Goal: Task Accomplishment & Management: Use online tool/utility

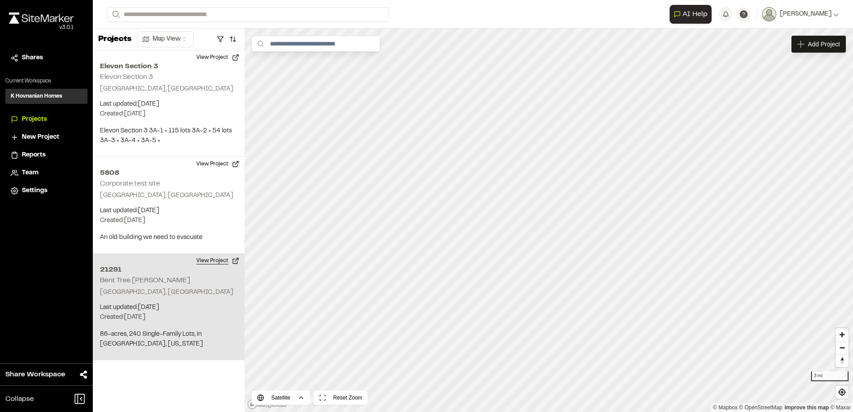
click at [221, 258] on button "View Project" at bounding box center [218, 261] width 54 height 14
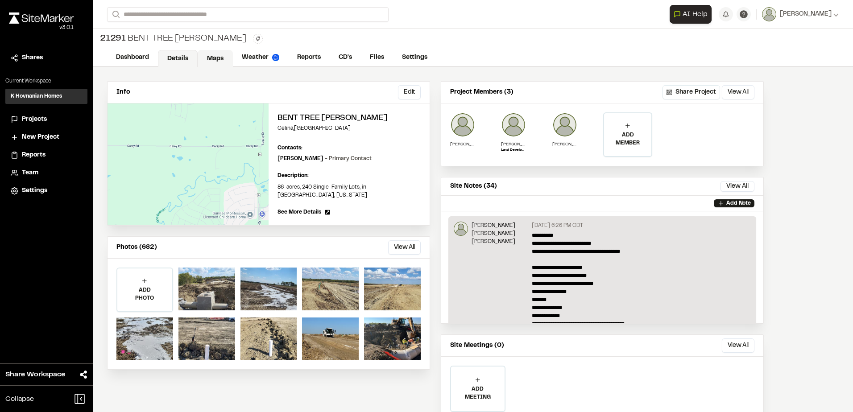
drag, startPoint x: 218, startPoint y: 58, endPoint x: 222, endPoint y: 63, distance: 6.4
click at [218, 57] on link "Maps" at bounding box center [215, 58] width 35 height 17
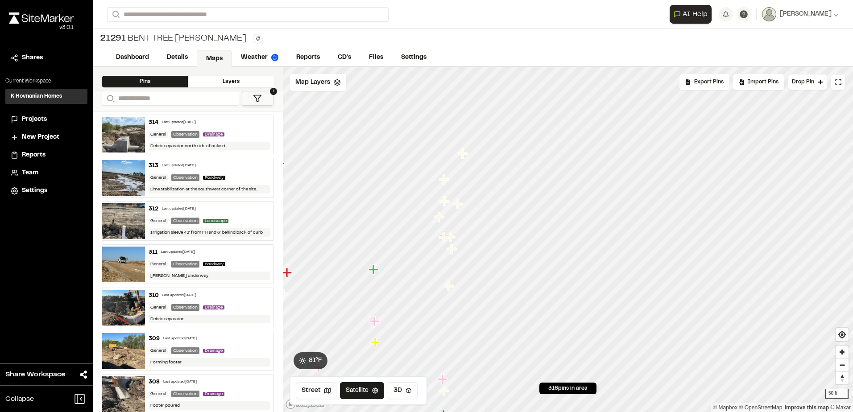
click at [449, 287] on icon "Map marker" at bounding box center [449, 286] width 10 height 10
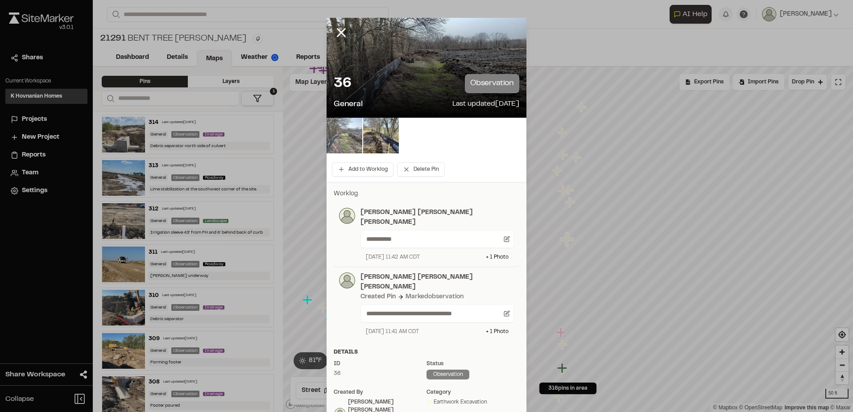
click at [346, 136] on img at bounding box center [345, 136] width 36 height 36
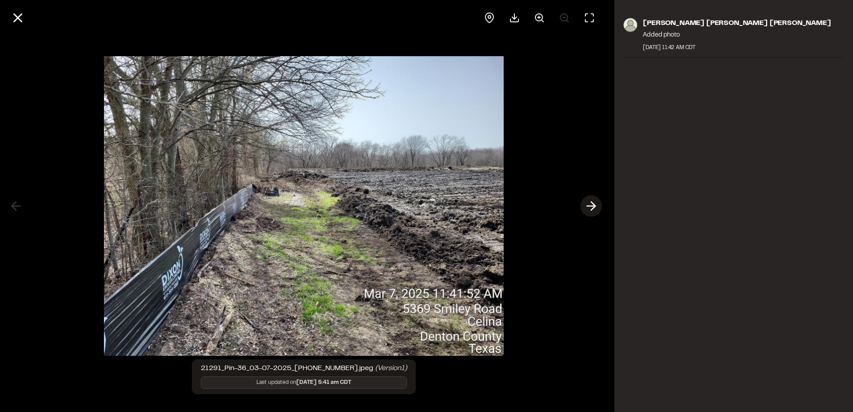
click at [588, 205] on icon at bounding box center [591, 206] width 14 height 15
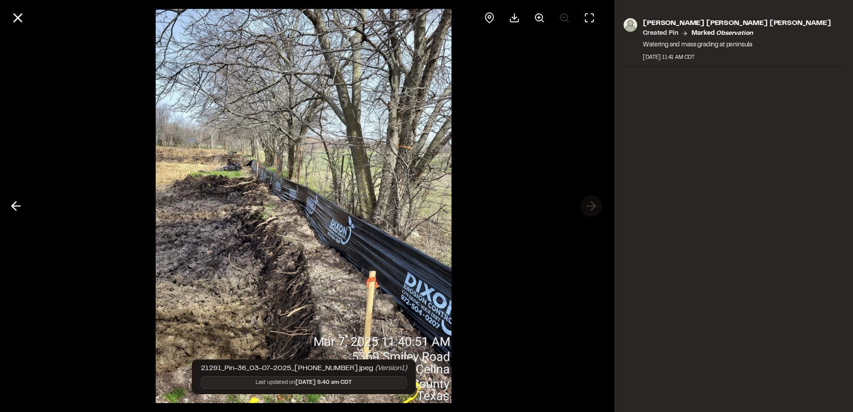
click at [588, 205] on div at bounding box center [303, 206] width 607 height 412
click at [11, 203] on icon at bounding box center [16, 206] width 14 height 15
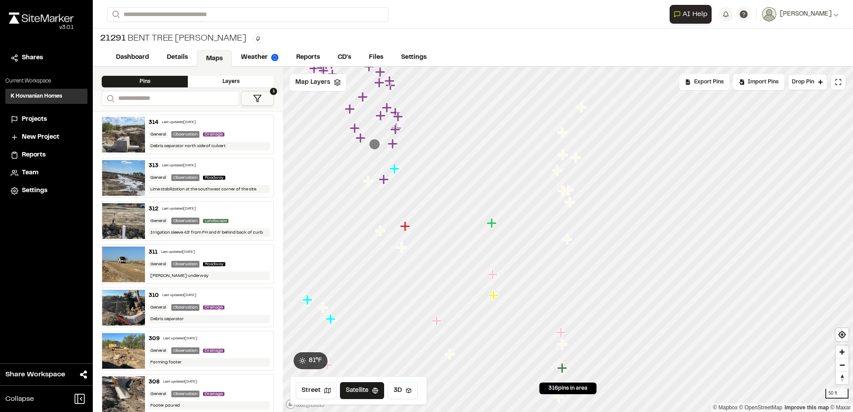
click at [569, 205] on icon "Map marker" at bounding box center [570, 202] width 10 height 10
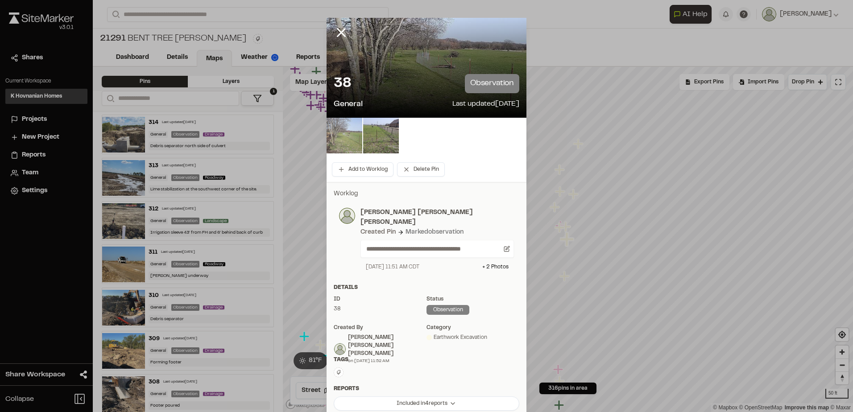
click at [351, 128] on img at bounding box center [345, 136] width 36 height 36
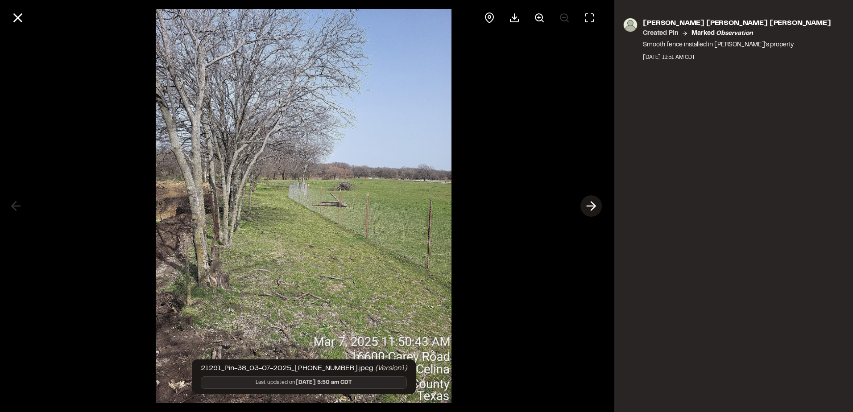
click at [589, 206] on line at bounding box center [591, 206] width 8 height 0
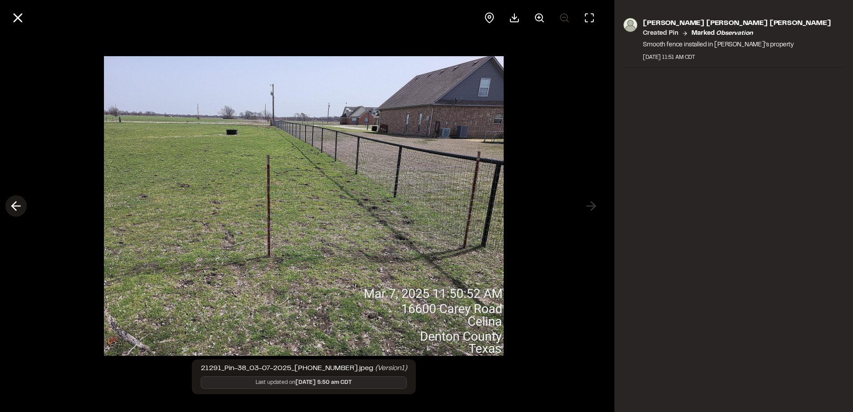
click at [15, 206] on line at bounding box center [16, 206] width 8 height 0
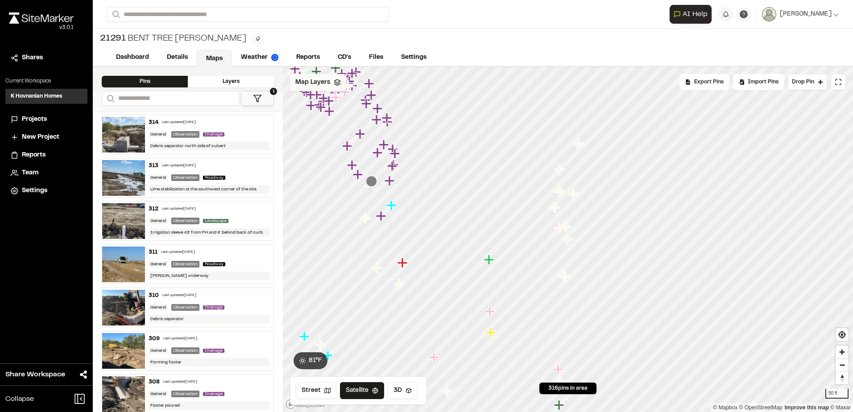
click at [334, 86] on div "Map Layers" at bounding box center [318, 82] width 56 height 17
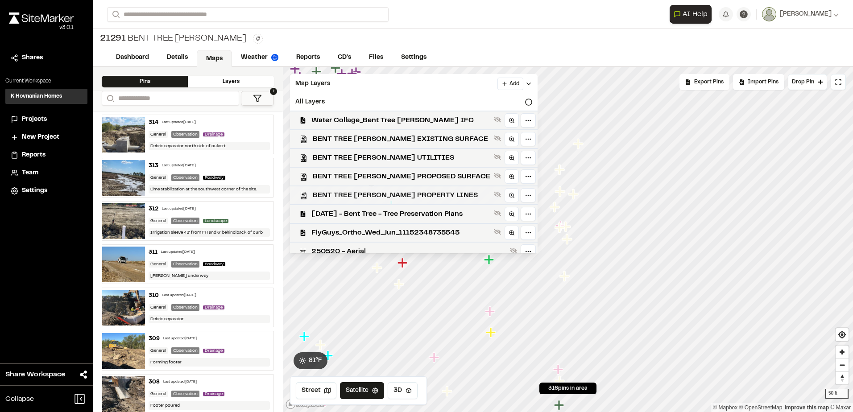
click at [452, 189] on div "BENT TREE [PERSON_NAME] PROPERTY LINES" at bounding box center [410, 195] width 255 height 19
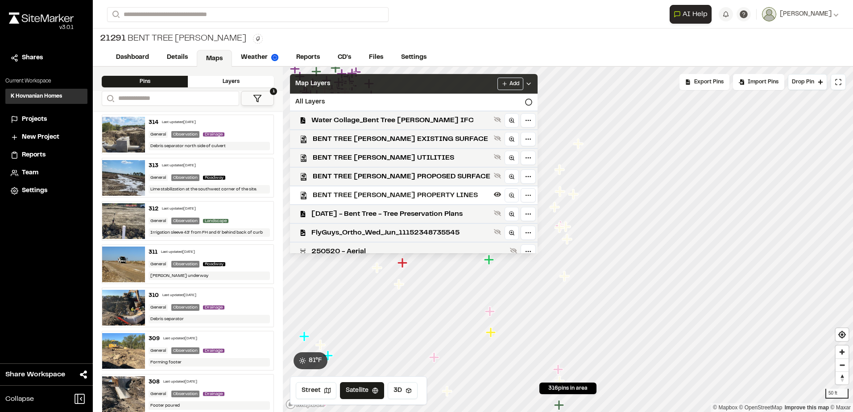
click at [525, 83] on icon at bounding box center [528, 83] width 7 height 7
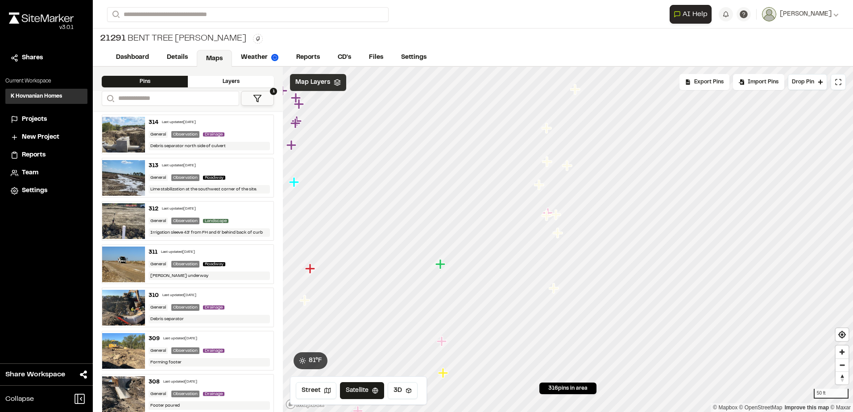
click at [442, 264] on icon "Map marker" at bounding box center [440, 264] width 10 height 10
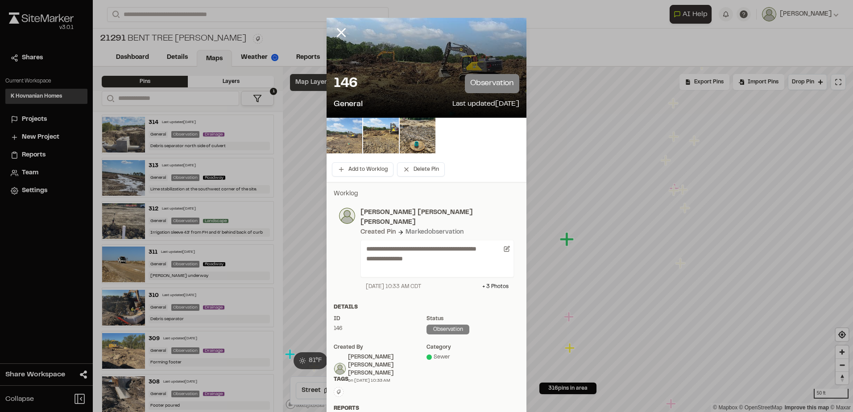
click at [345, 129] on img at bounding box center [345, 136] width 36 height 36
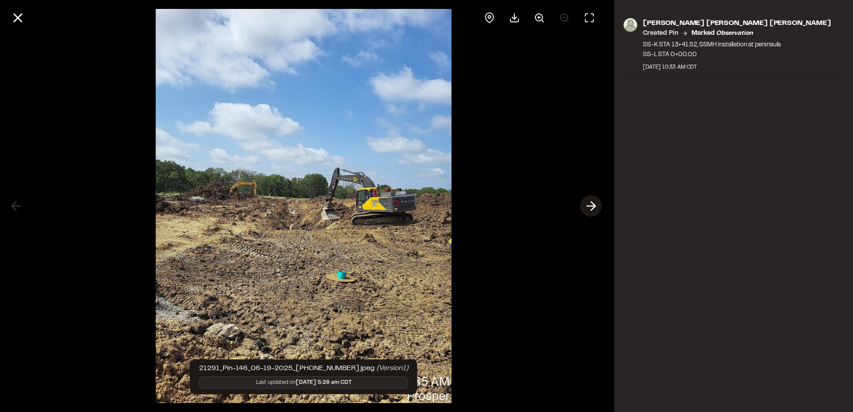
click at [589, 204] on icon at bounding box center [591, 206] width 14 height 15
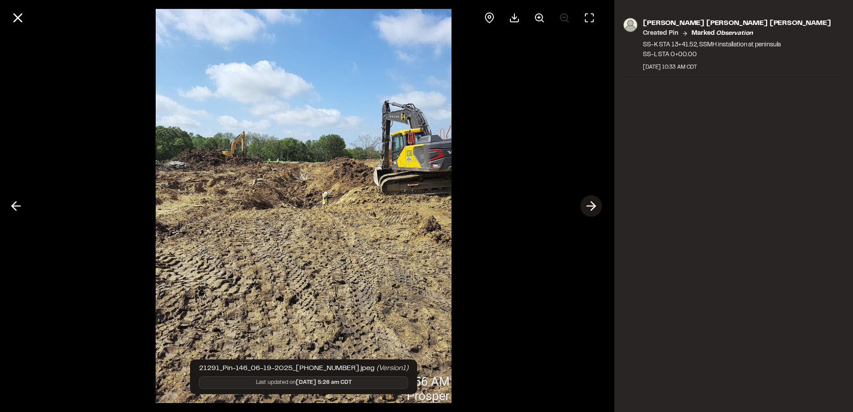
click at [589, 204] on icon at bounding box center [591, 206] width 14 height 15
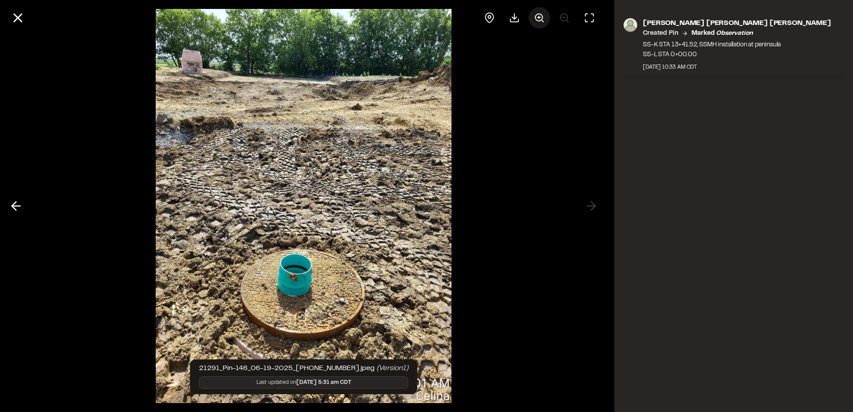
click at [536, 19] on icon at bounding box center [539, 17] width 11 height 11
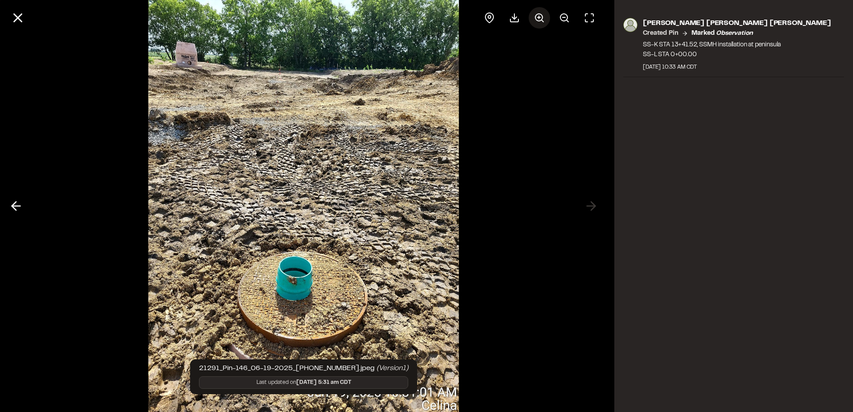
click at [536, 19] on icon at bounding box center [539, 17] width 11 height 11
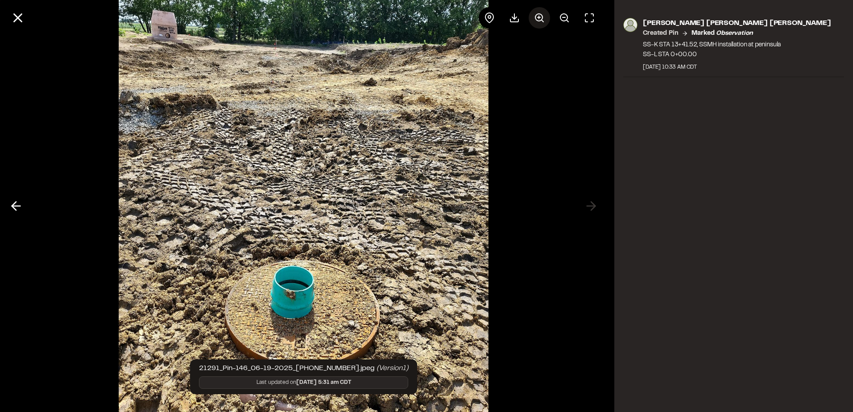
click at [536, 19] on icon at bounding box center [539, 17] width 11 height 11
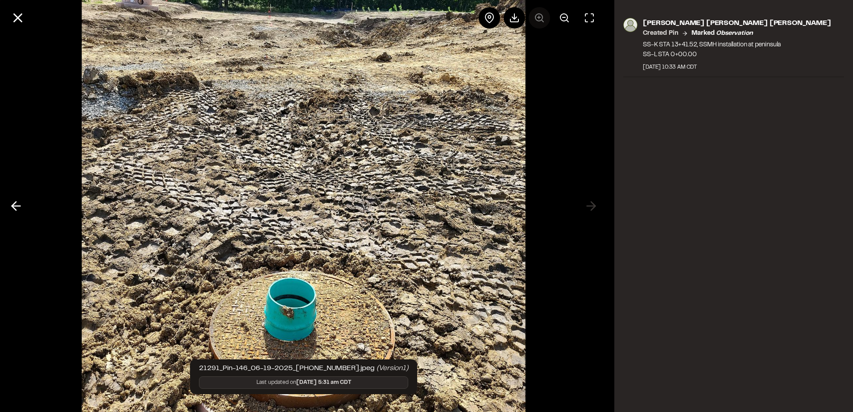
click at [536, 19] on div at bounding box center [539, 17] width 121 height 21
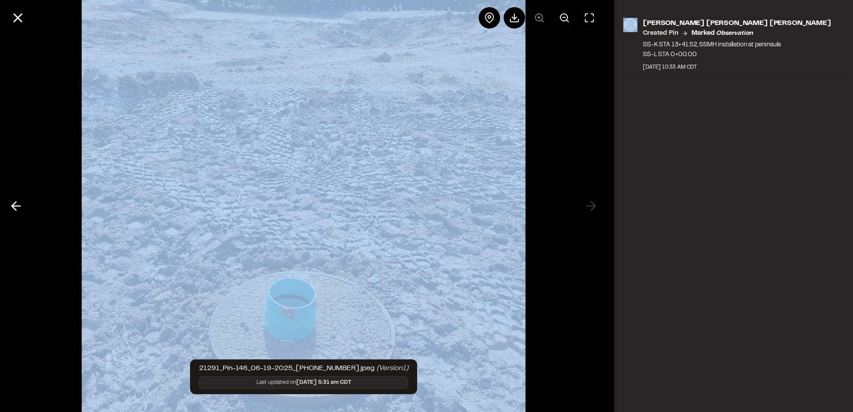
click at [536, 19] on div at bounding box center [539, 17] width 121 height 21
drag, startPoint x: 536, startPoint y: 19, endPoint x: 389, endPoint y: 110, distance: 173.7
click at [389, 110] on img at bounding box center [304, 206] width 444 height 618
click at [541, 44] on div at bounding box center [303, 206] width 607 height 412
click at [555, 18] on button at bounding box center [564, 17] width 21 height 21
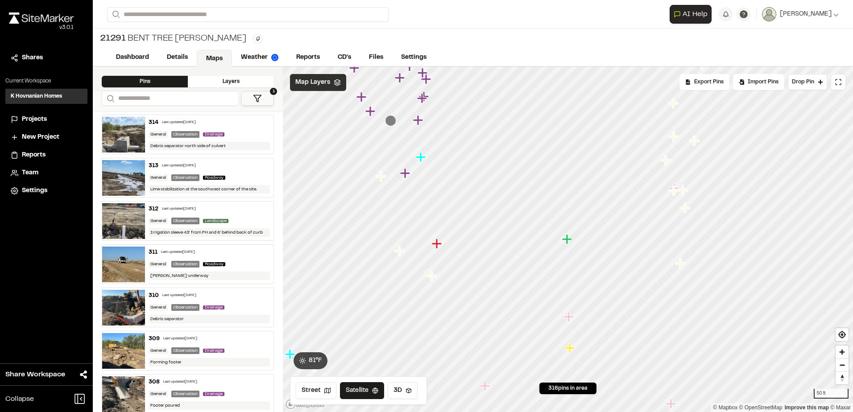
click at [567, 239] on icon "Map marker" at bounding box center [567, 239] width 10 height 10
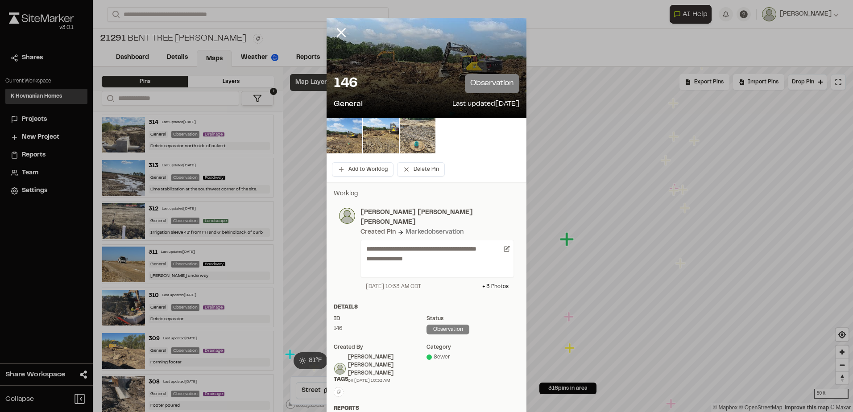
click at [424, 141] on img at bounding box center [418, 136] width 36 height 36
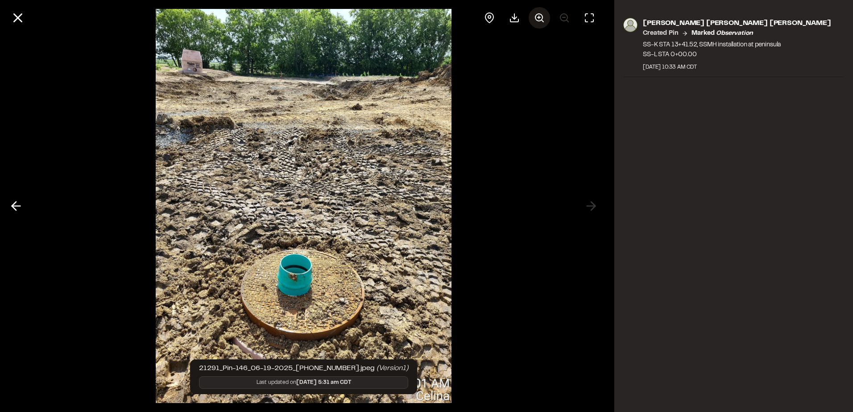
click at [539, 12] on button at bounding box center [539, 17] width 21 height 21
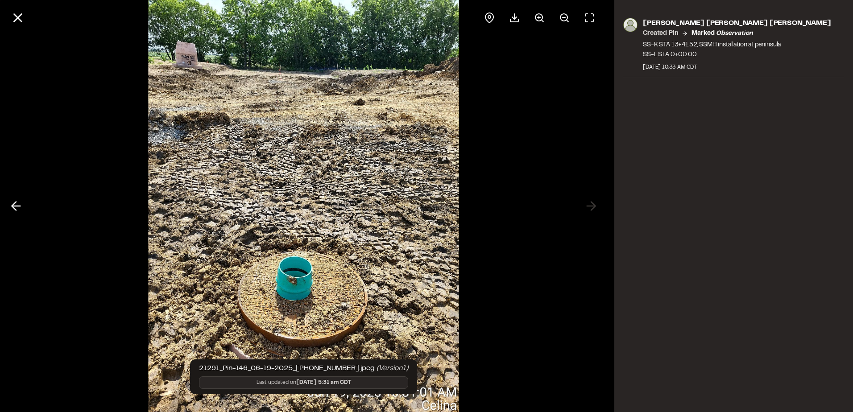
click at [605, 6] on div at bounding box center [303, 18] width 607 height 36
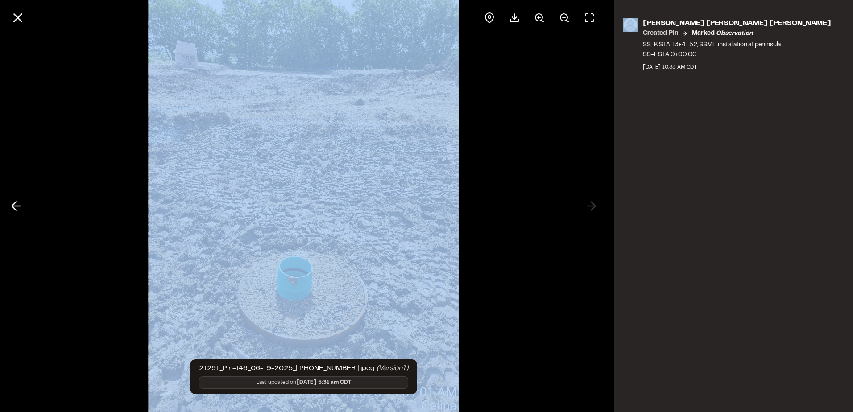
click at [605, 7] on div at bounding box center [303, 18] width 607 height 36
drag, startPoint x: 605, startPoint y: 7, endPoint x: 595, endPoint y: 84, distance: 77.8
click at [595, 84] on div at bounding box center [303, 206] width 607 height 412
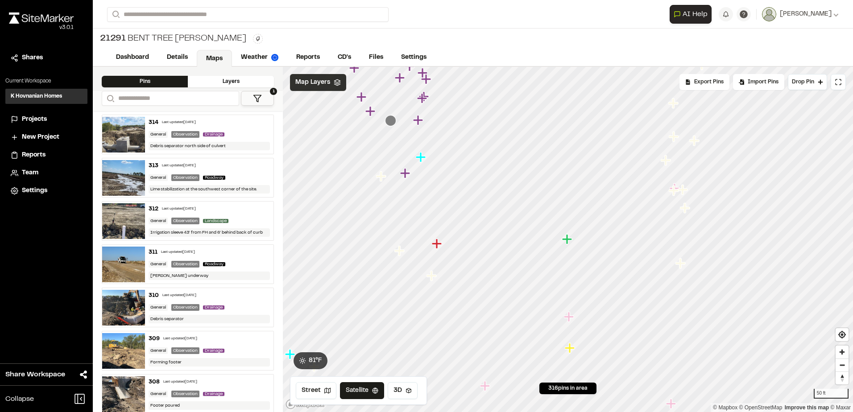
click at [688, 210] on icon "Map marker" at bounding box center [686, 209] width 12 height 12
click at [567, 223] on icon "Map marker" at bounding box center [565, 221] width 10 height 10
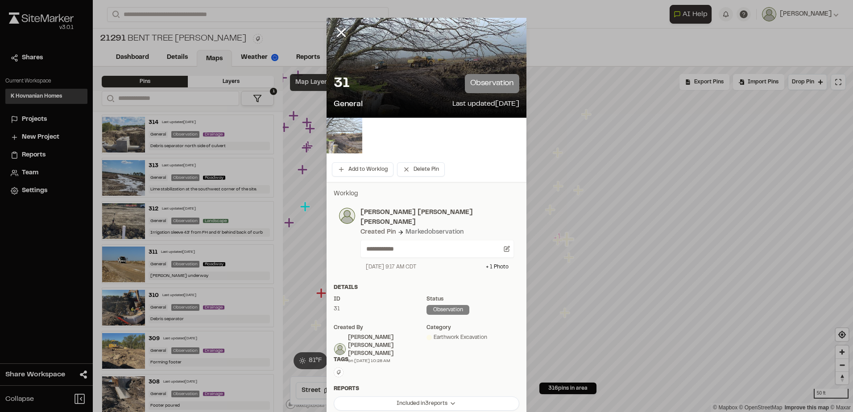
click at [350, 140] on img at bounding box center [345, 136] width 36 height 36
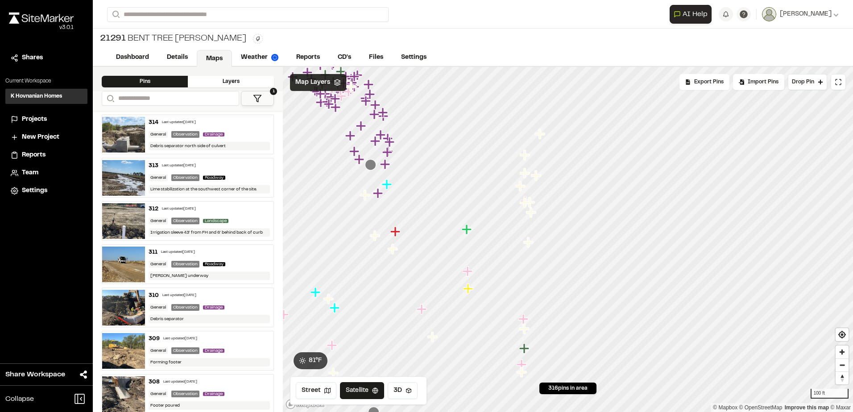
click at [526, 319] on icon "Map marker" at bounding box center [523, 319] width 10 height 10
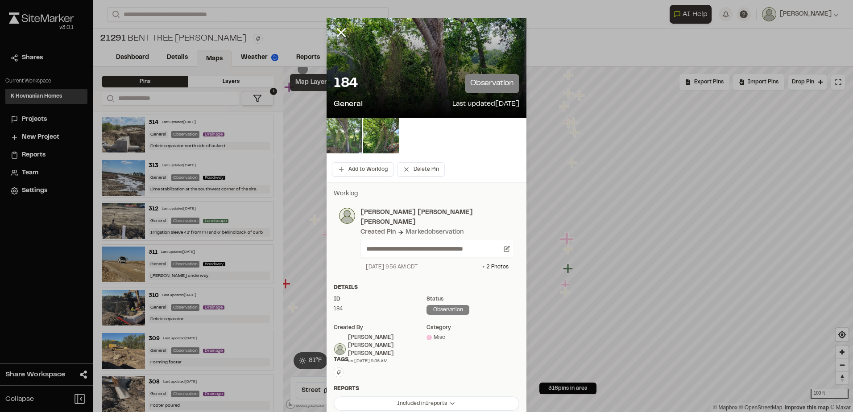
click at [344, 139] on img at bounding box center [345, 136] width 36 height 36
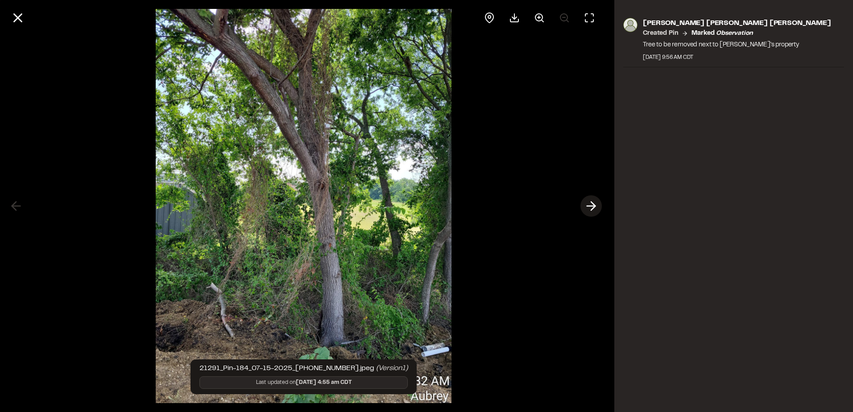
click at [592, 207] on icon at bounding box center [591, 206] width 14 height 15
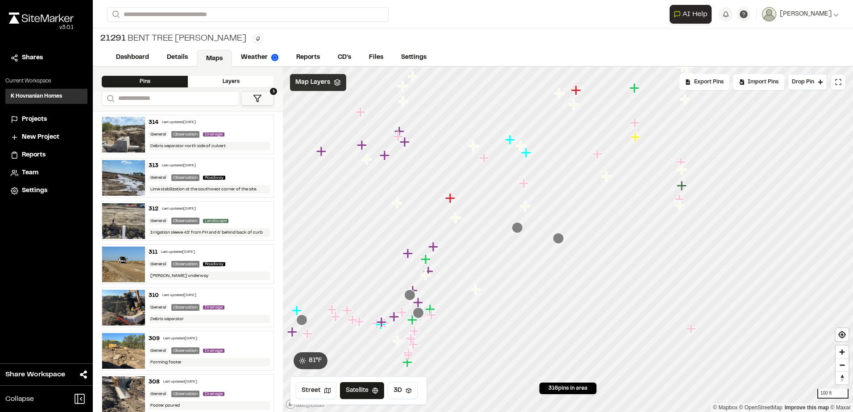
drag, startPoint x: 359, startPoint y: 225, endPoint x: 513, endPoint y: 229, distance: 154.0
click at [513, 229] on icon "Map marker" at bounding box center [517, 227] width 11 height 11
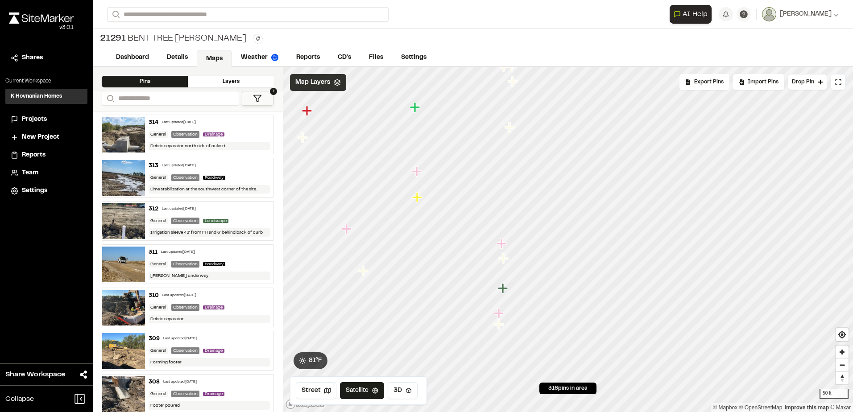
click at [504, 288] on icon "Map marker" at bounding box center [503, 288] width 10 height 10
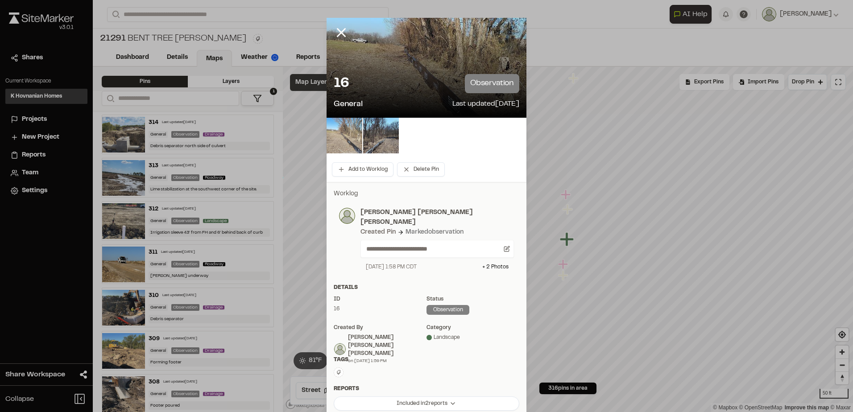
click at [351, 130] on img at bounding box center [345, 136] width 36 height 36
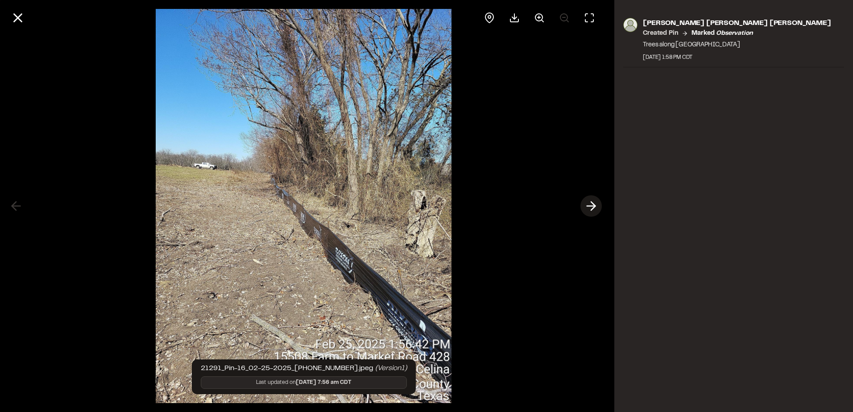
click at [591, 206] on line at bounding box center [591, 206] width 8 height 0
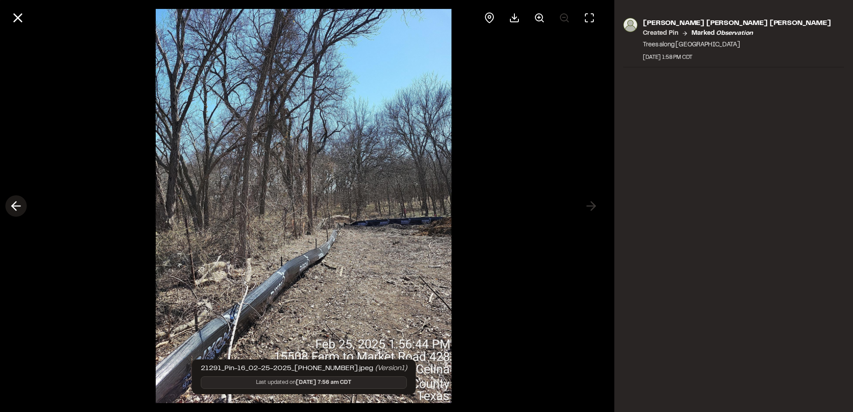
click at [17, 206] on line at bounding box center [16, 206] width 8 height 0
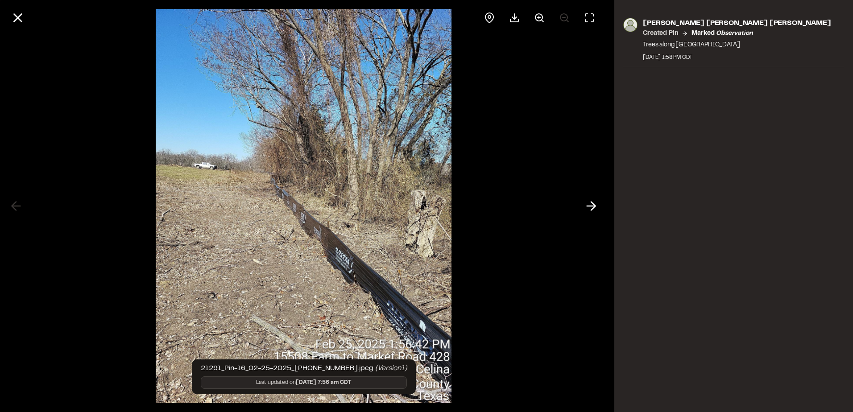
click at [18, 206] on div at bounding box center [303, 206] width 607 height 412
click at [15, 17] on icon at bounding box center [17, 17] width 15 height 15
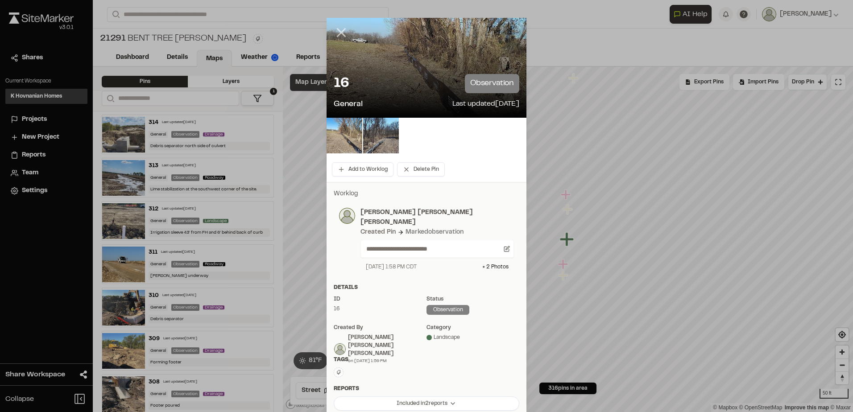
click at [339, 32] on line at bounding box center [342, 33] width 8 height 8
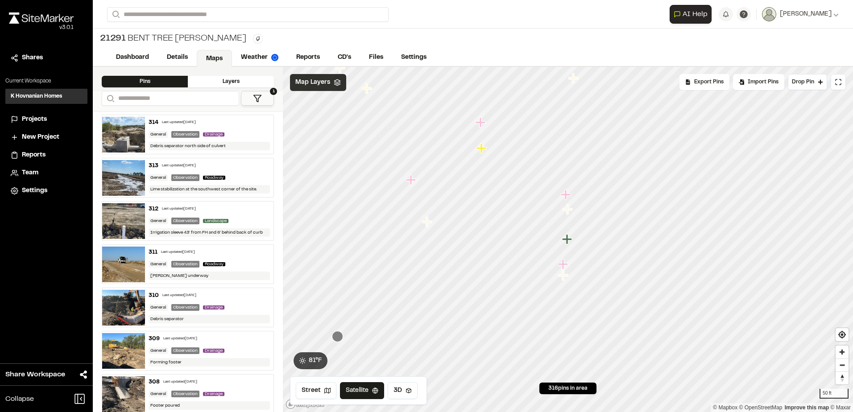
click at [568, 242] on icon "Map marker" at bounding box center [567, 239] width 10 height 10
click at [568, 209] on icon "Map marker" at bounding box center [568, 209] width 10 height 10
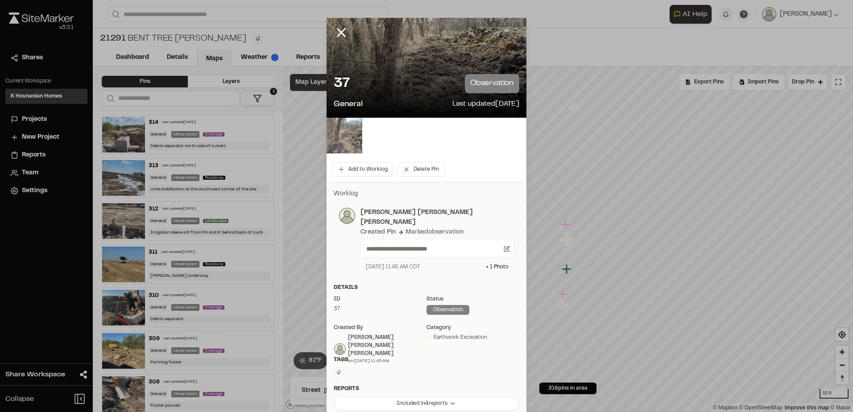
click at [348, 125] on img at bounding box center [345, 136] width 36 height 36
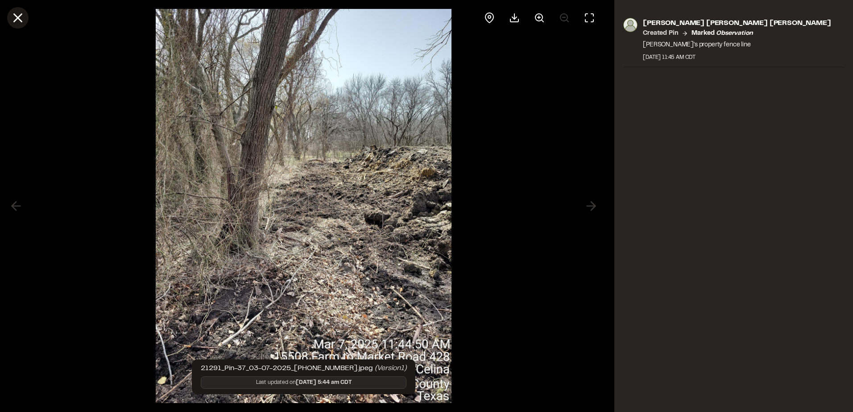
click at [15, 19] on icon at bounding box center [17, 17] width 15 height 15
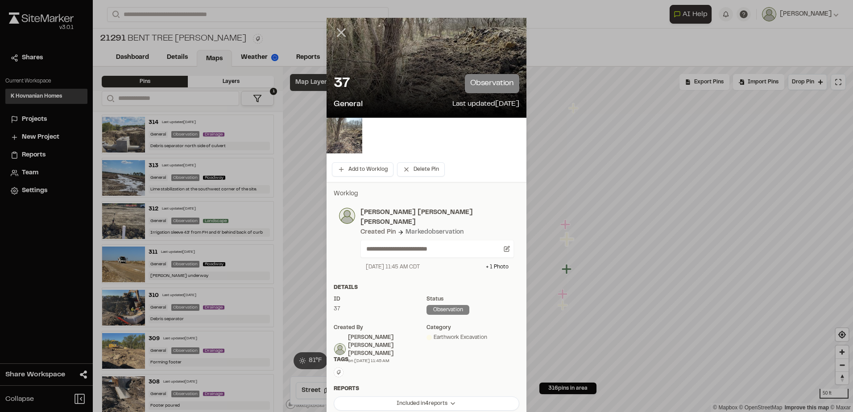
click at [339, 32] on icon at bounding box center [341, 32] width 15 height 15
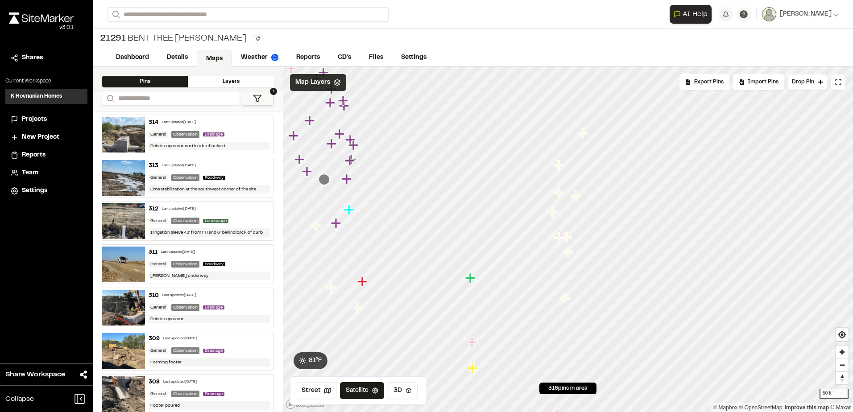
click at [337, 78] on div "Map Layers" at bounding box center [318, 82] width 56 height 17
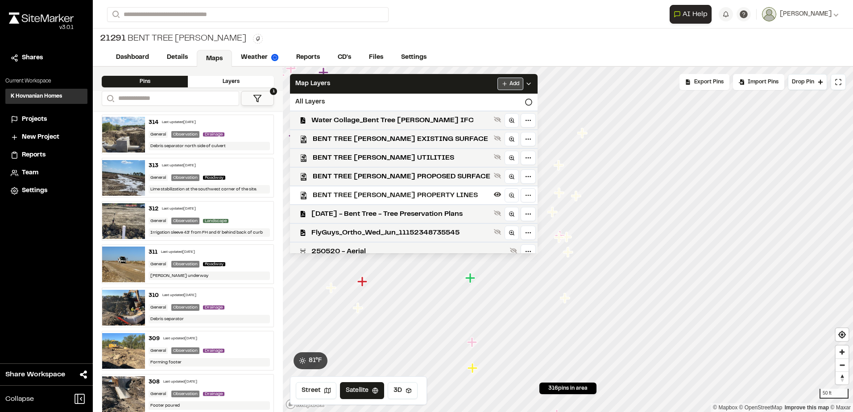
click at [507, 81] on html "**********" at bounding box center [426, 206] width 853 height 412
click at [480, 103] on link "Add Layer" at bounding box center [483, 101] width 67 height 15
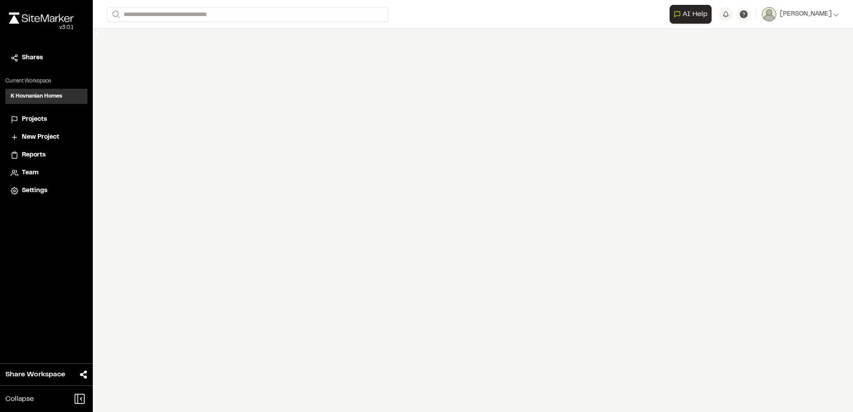
select select "****"
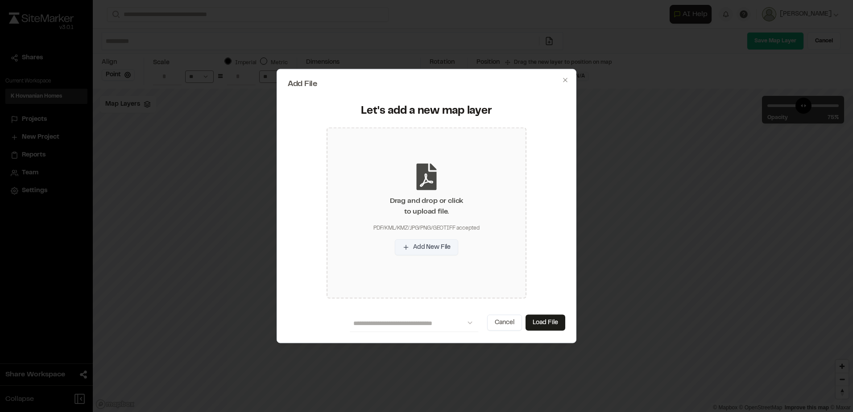
click at [441, 247] on button "Add New File" at bounding box center [426, 247] width 63 height 16
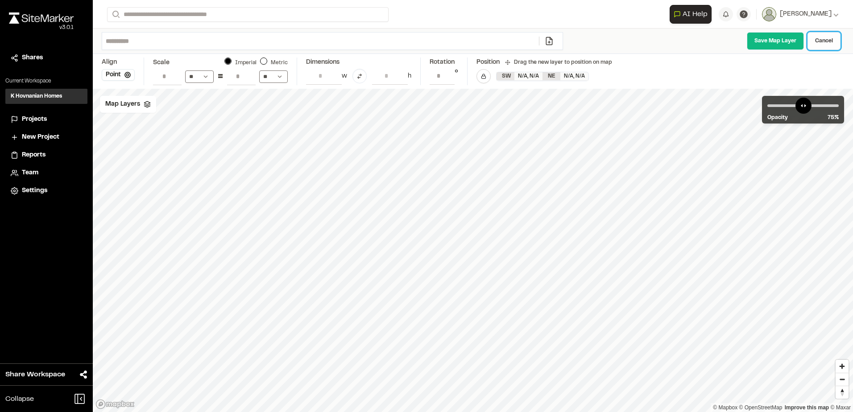
click at [833, 42] on link "Cancel" at bounding box center [824, 41] width 33 height 18
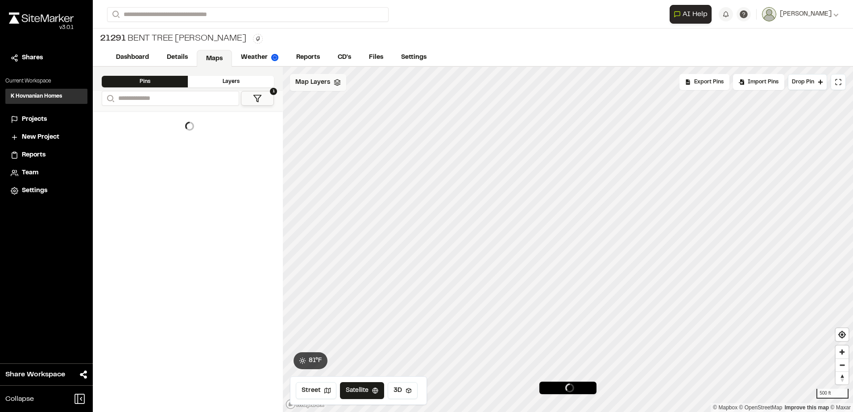
click at [337, 83] on icon at bounding box center [337, 82] width 7 height 7
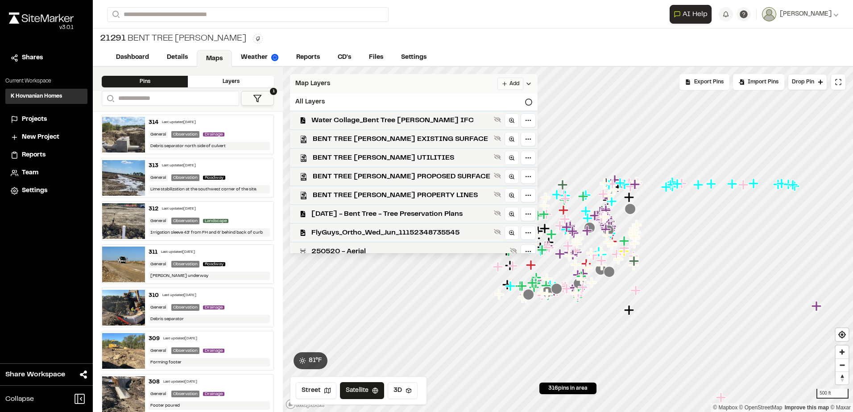
click at [503, 84] on html "**********" at bounding box center [426, 206] width 853 height 412
click at [484, 100] on link "Add Layer" at bounding box center [483, 101] width 67 height 15
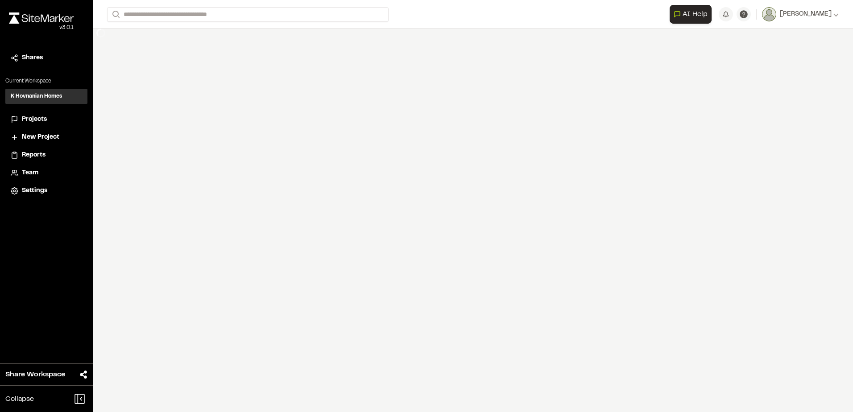
select select "****"
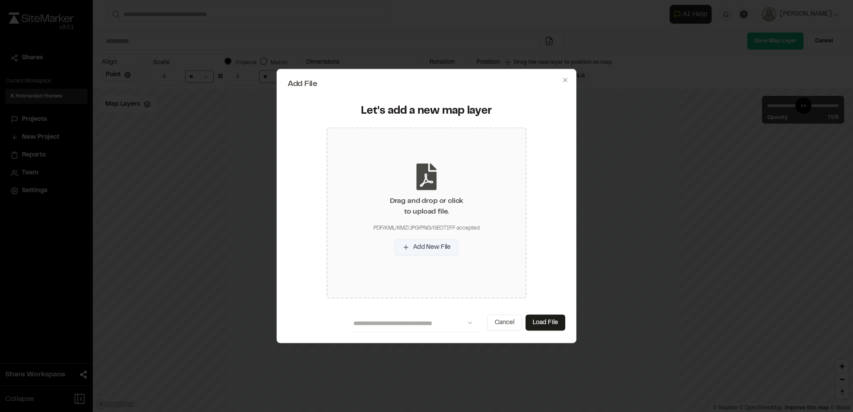
click at [436, 249] on button "Add New File" at bounding box center [426, 247] width 63 height 16
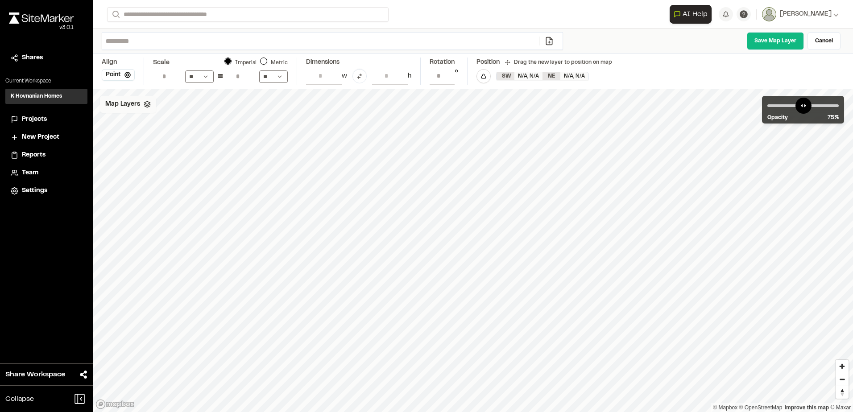
click at [147, 105] on icon at bounding box center [147, 104] width 7 height 7
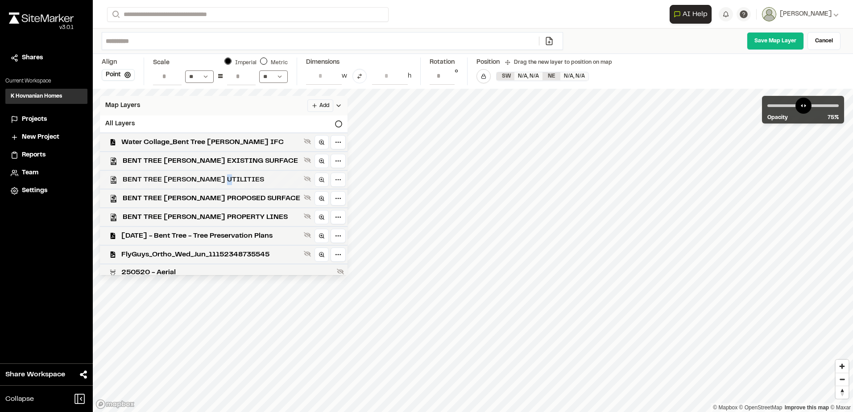
click at [229, 179] on span "BENT TREE [PERSON_NAME] UTILITIES" at bounding box center [212, 179] width 178 height 11
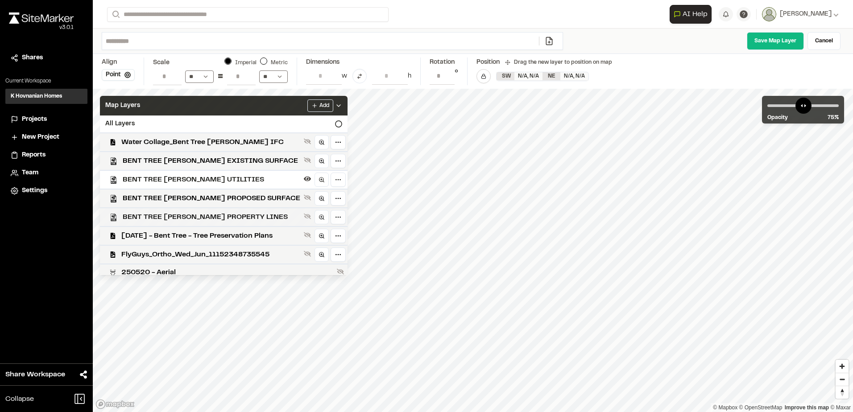
click at [234, 212] on span "BENT TREE [PERSON_NAME] PROPERTY LINES" at bounding box center [212, 217] width 178 height 11
click at [276, 109] on div "Map Layers Add" at bounding box center [224, 106] width 248 height 20
